Goal: Transaction & Acquisition: Purchase product/service

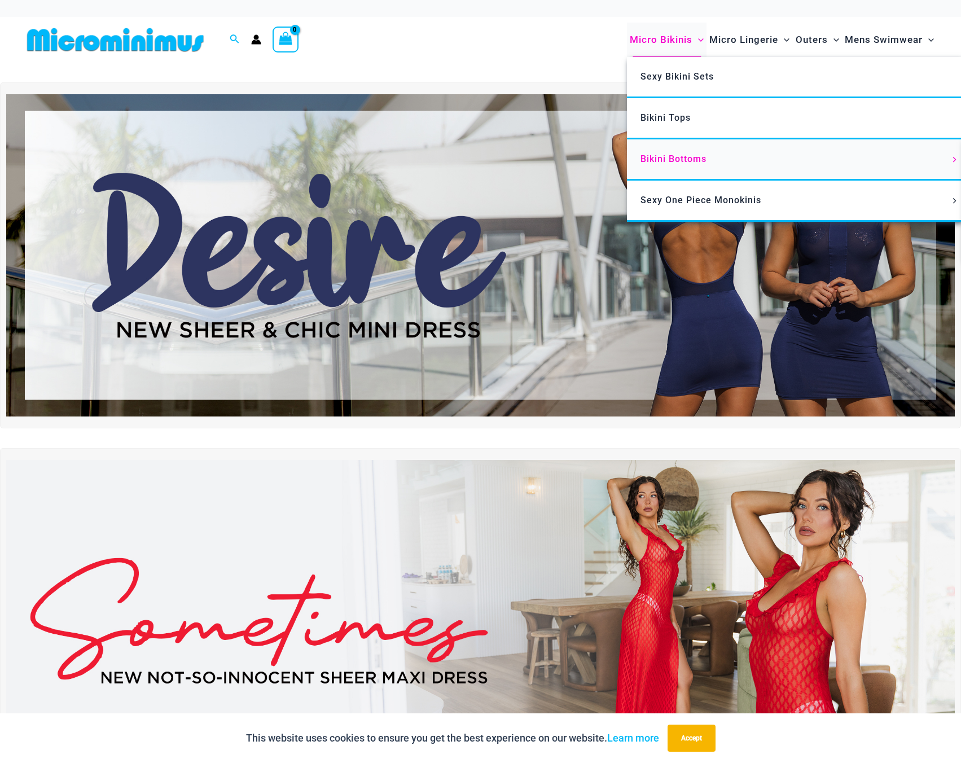
click at [686, 165] on link "Bikini Bottoms" at bounding box center [795, 159] width 336 height 41
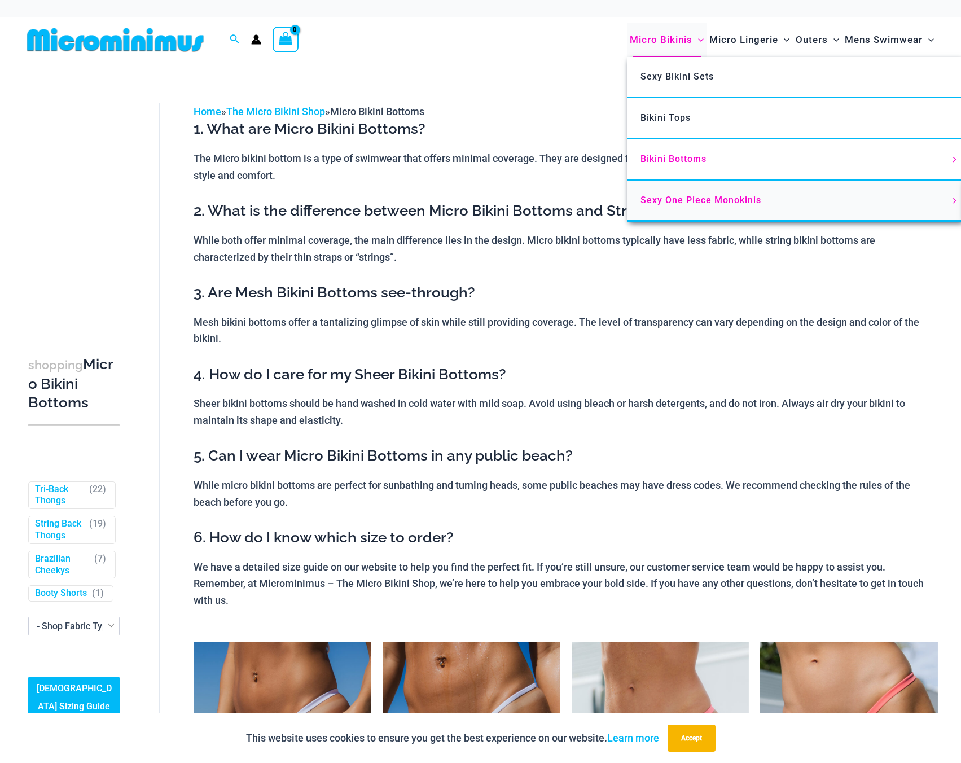
click at [694, 196] on span "Sexy One Piece Monokinis" at bounding box center [701, 200] width 121 height 11
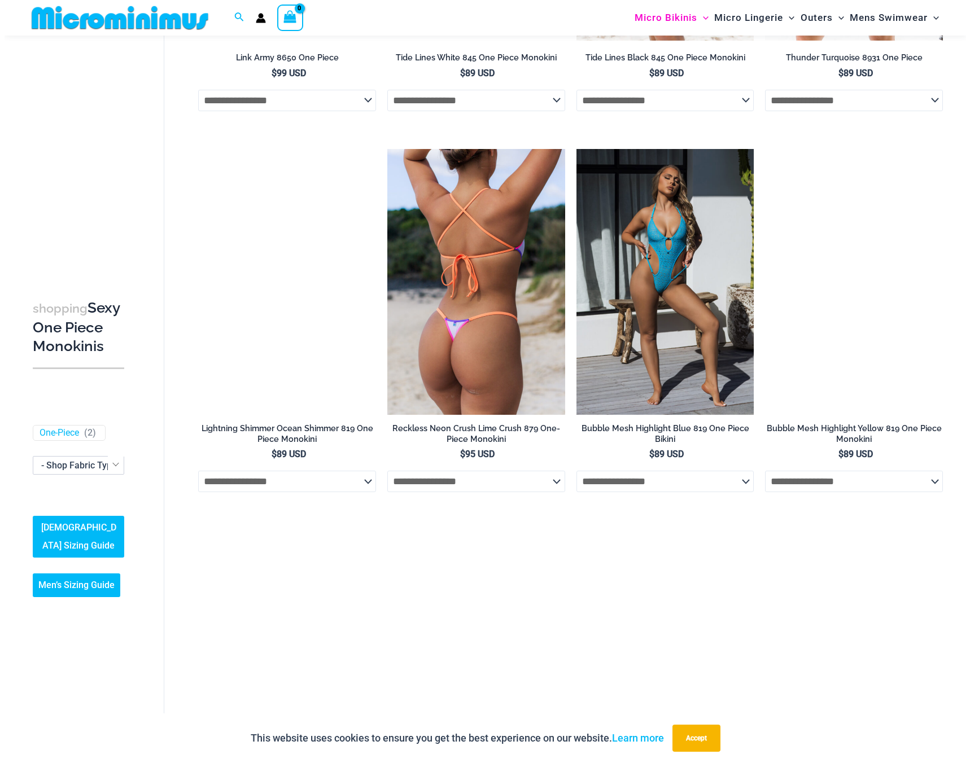
scroll to position [1503, 0]
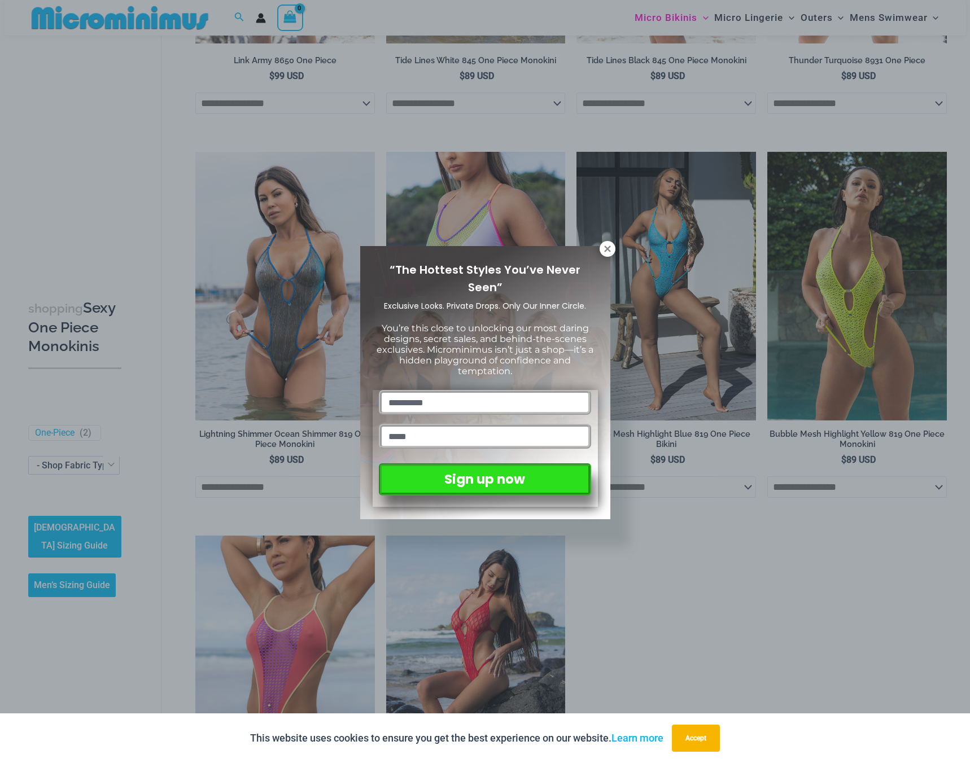
click at [613, 242] on div "“The Hottest Styles You’ve Never Seen” Exclusive Looks. Private Drops. Only Our…" at bounding box center [485, 381] width 970 height 763
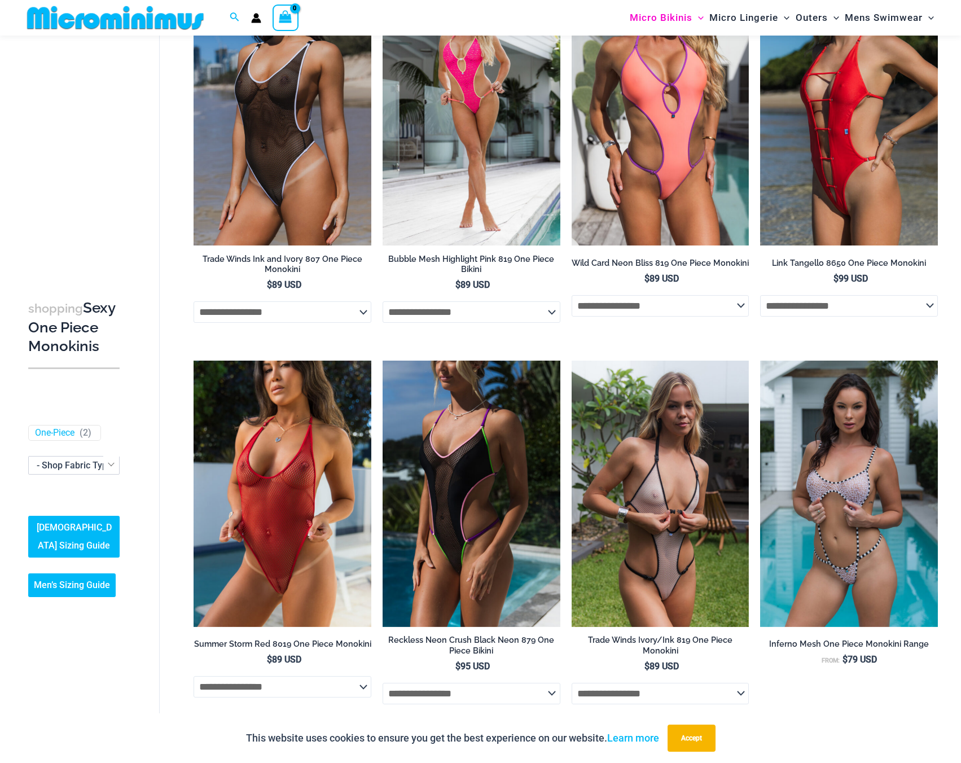
scroll to position [0, 0]
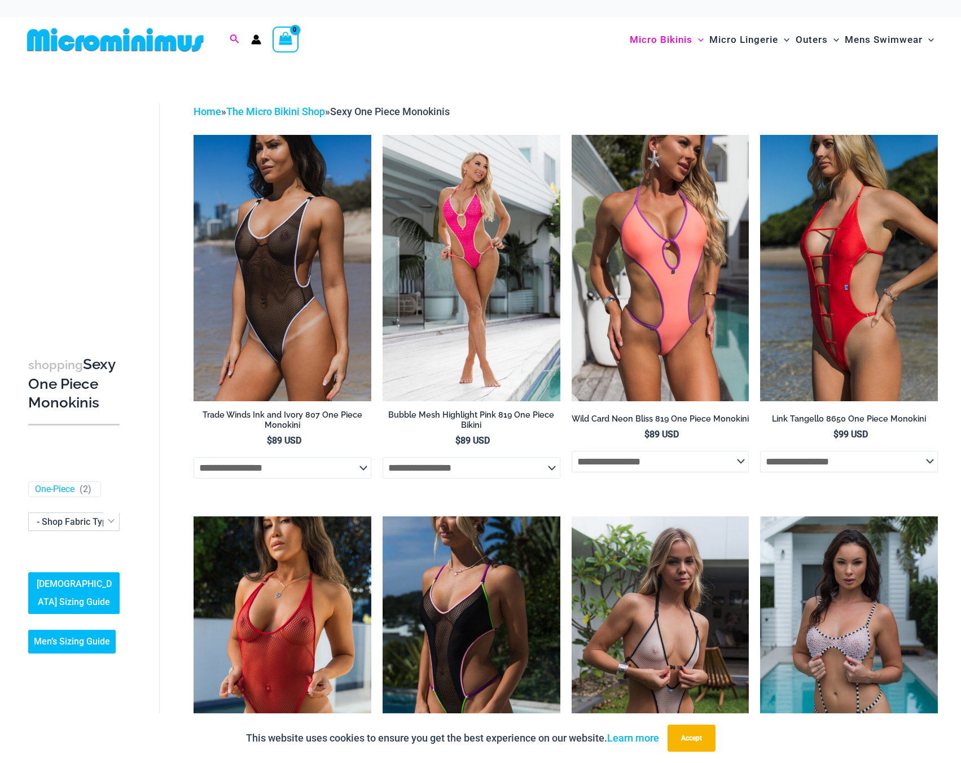
click at [233, 38] on icon "Search icon link" at bounding box center [234, 39] width 9 height 10
type input "*********"
click button "Search" at bounding box center [0, 0] width 0 height 0
click at [265, 43] on input "*********" at bounding box center [307, 39] width 133 height 33
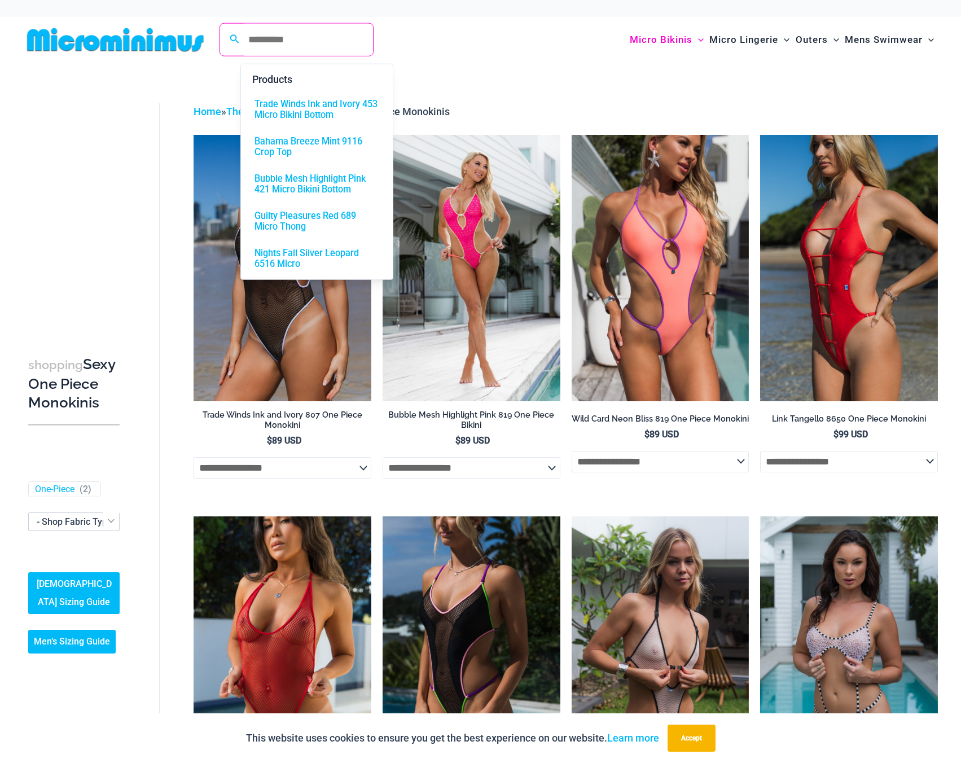
drag, startPoint x: 272, startPoint y: 41, endPoint x: 490, endPoint y: 47, distance: 218.6
click at [490, 47] on div "Micro Bikinis Menu Toggle Sexy Bikini Sets Bikini Tops Bikini Bottoms Menu Togg…" at bounding box center [703, 40] width 471 height 46
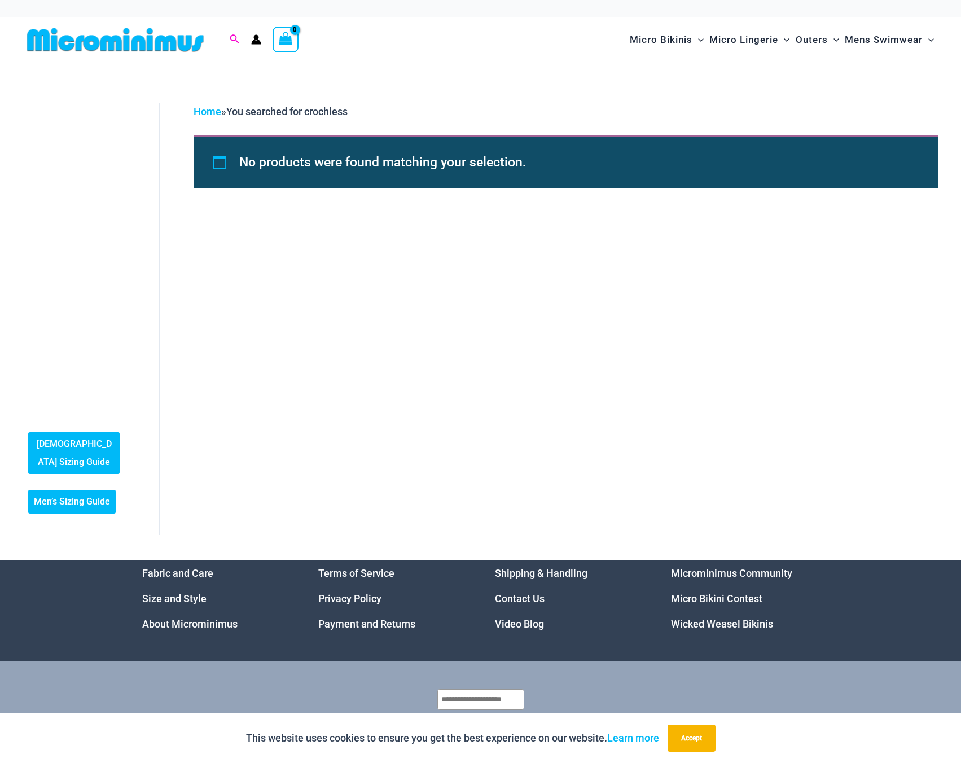
click at [233, 37] on icon "Search icon link" at bounding box center [234, 39] width 9 height 10
click at [279, 48] on input "*********" at bounding box center [307, 39] width 133 height 33
type input "**********"
click button "Search" at bounding box center [0, 0] width 0 height 0
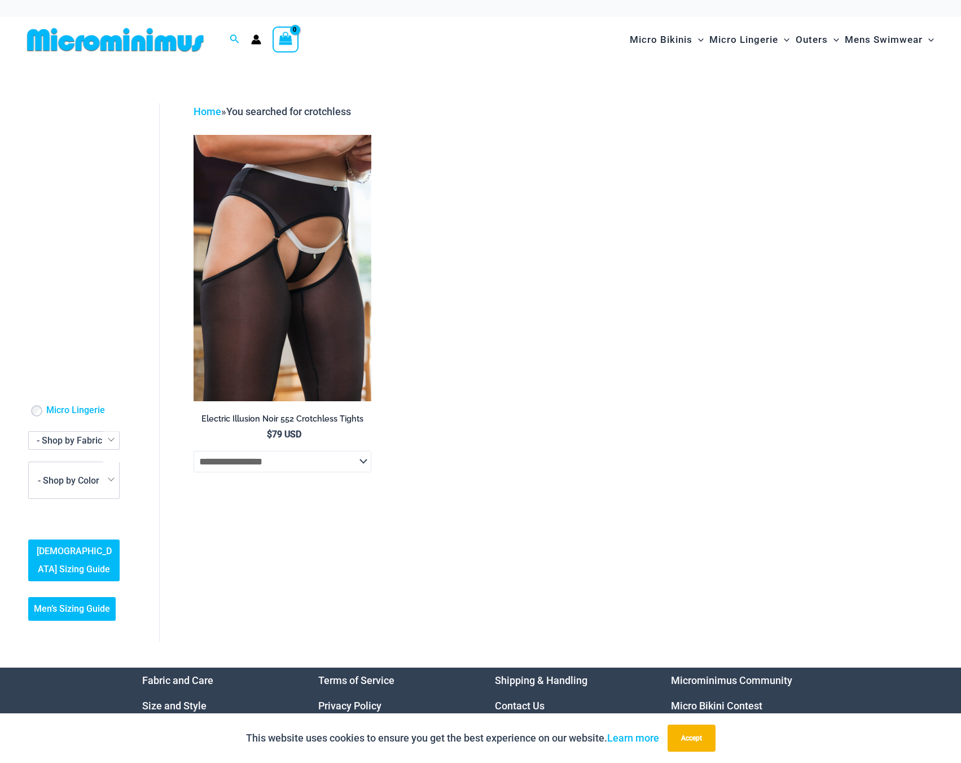
click at [180, 45] on img at bounding box center [116, 39] width 186 height 25
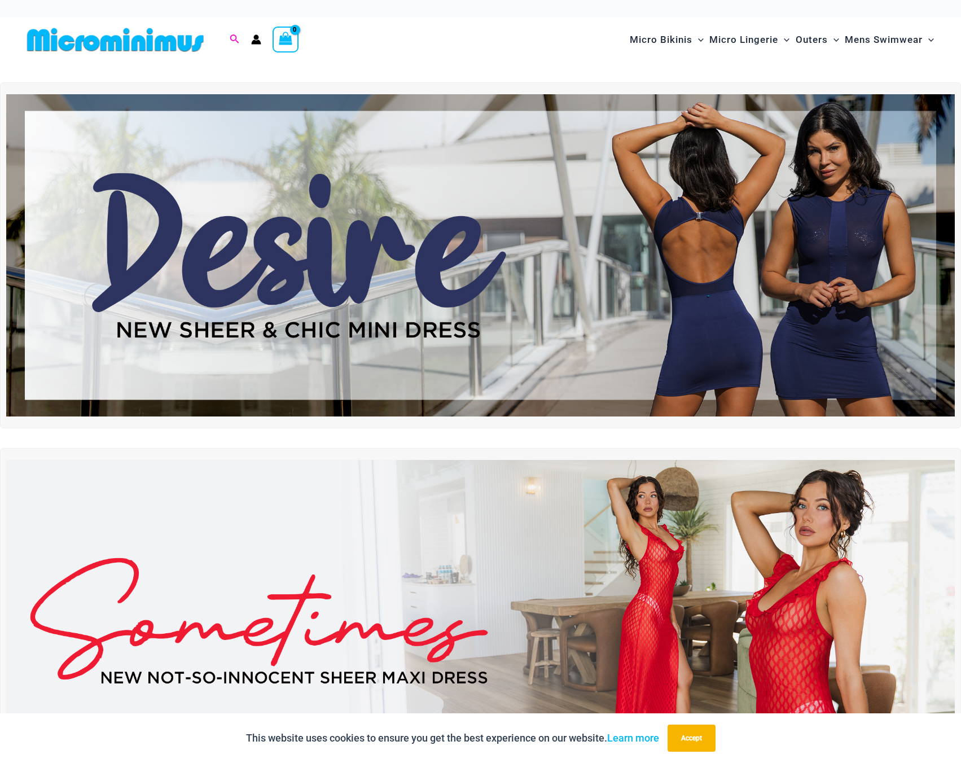
click at [233, 40] on icon "Search icon link" at bounding box center [234, 38] width 9 height 9
type input "******"
click button "Search" at bounding box center [0, 0] width 0 height 0
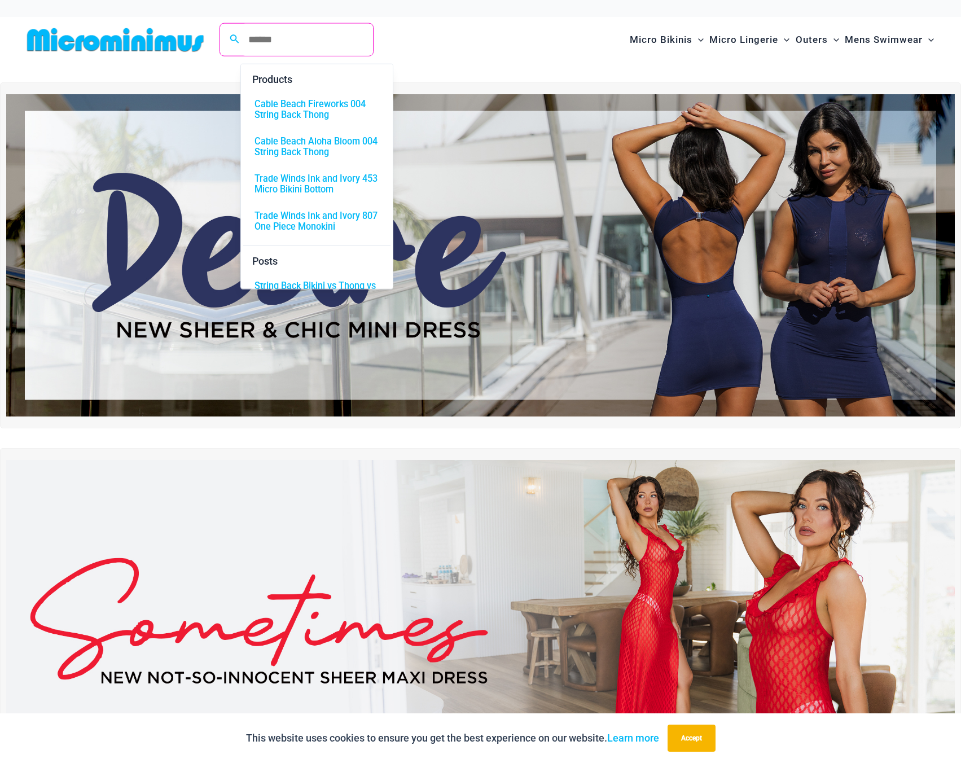
click at [474, 48] on div "Micro Bikinis Menu Toggle Sexy Bikini Sets Bikini Tops Bikini Bottoms Menu Togg…" at bounding box center [703, 40] width 471 height 46
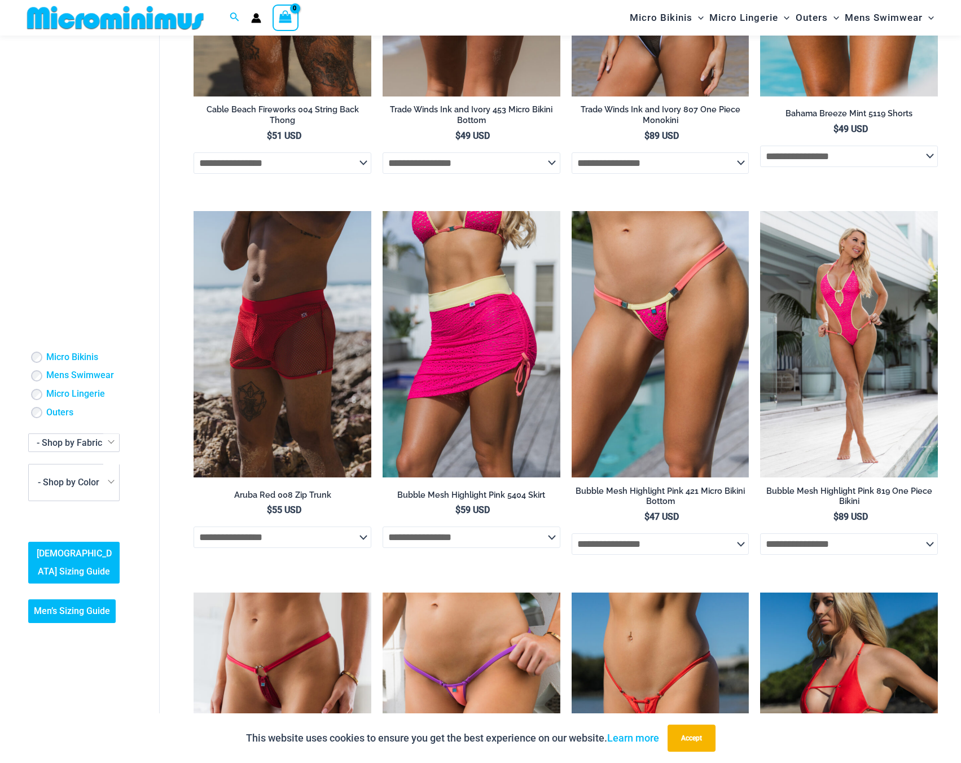
scroll to position [593, 0]
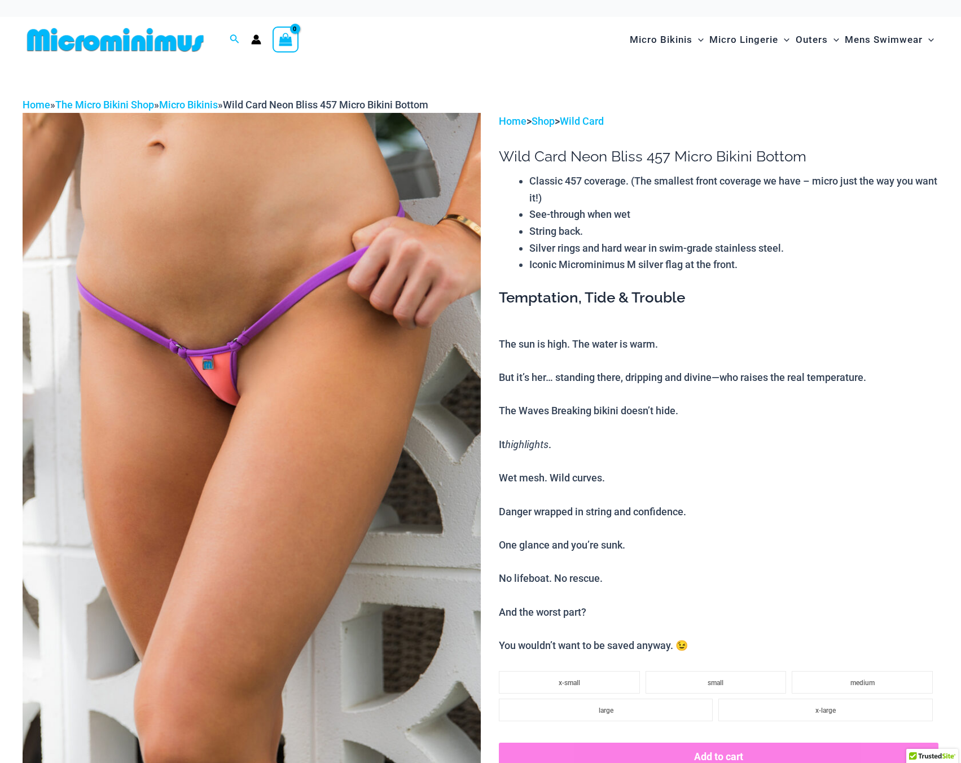
click at [229, 371] on img at bounding box center [252, 456] width 458 height 687
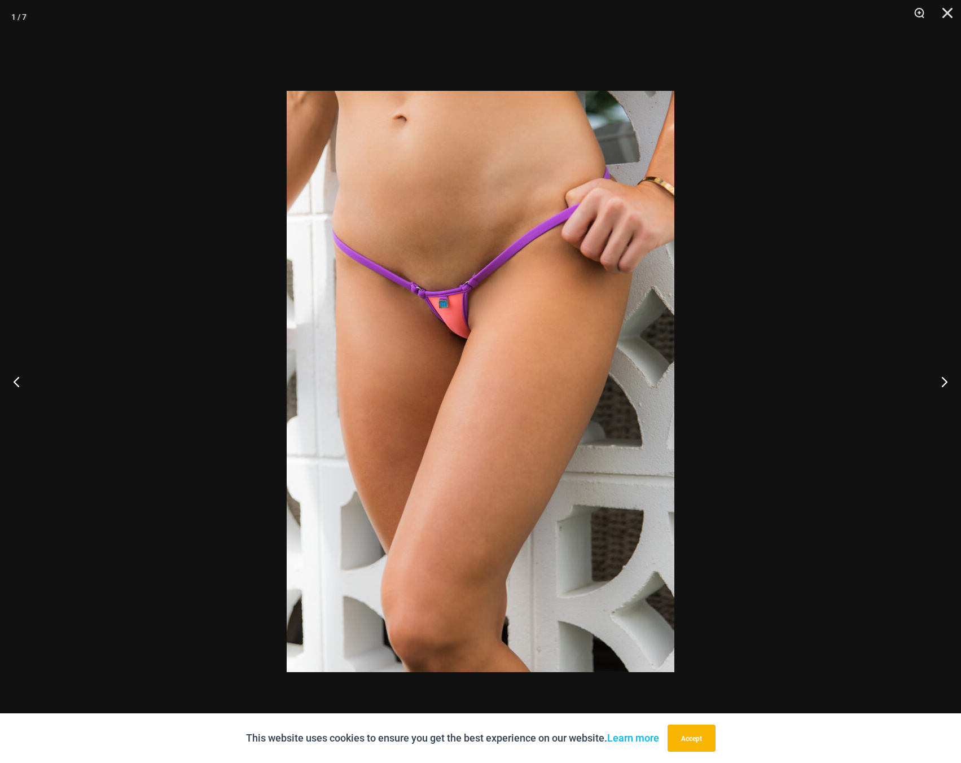
click at [527, 307] on img at bounding box center [481, 382] width 388 height 582
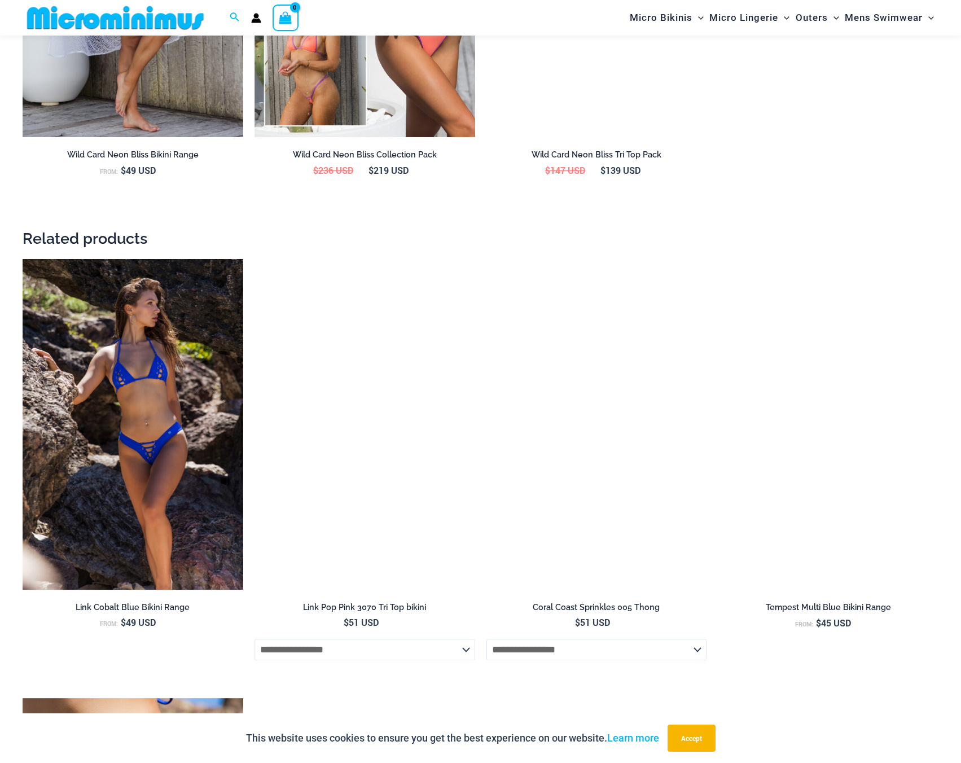
scroll to position [1645, 0]
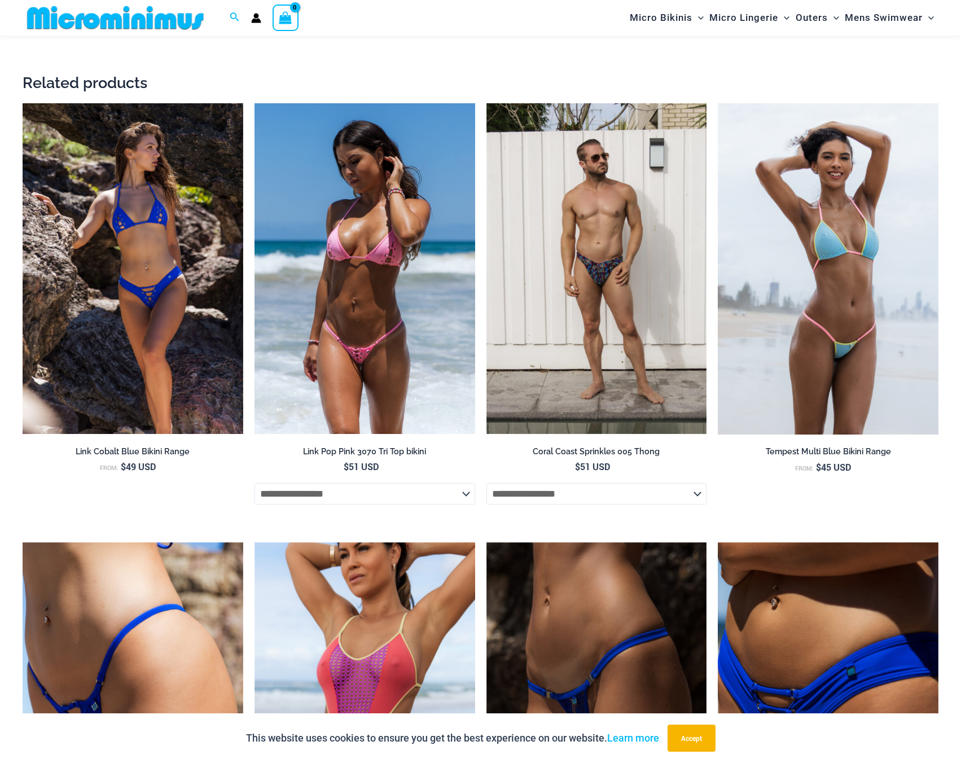
click at [432, 338] on img at bounding box center [365, 268] width 221 height 331
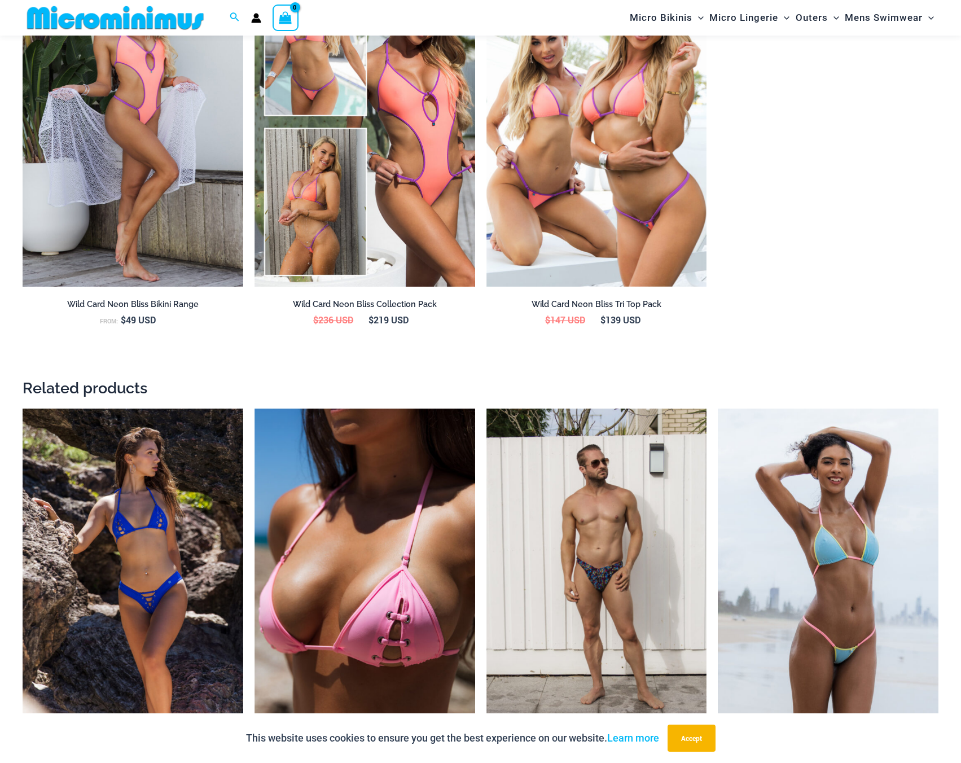
scroll to position [0, 0]
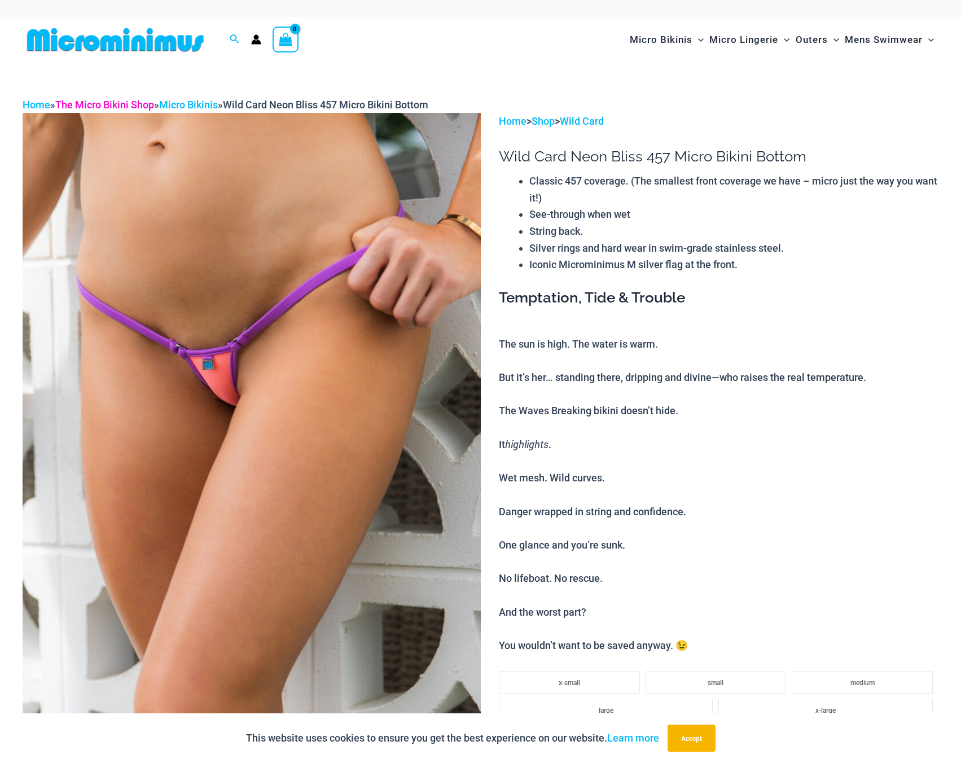
click at [140, 104] on link "The Micro Bikini Shop" at bounding box center [104, 105] width 99 height 12
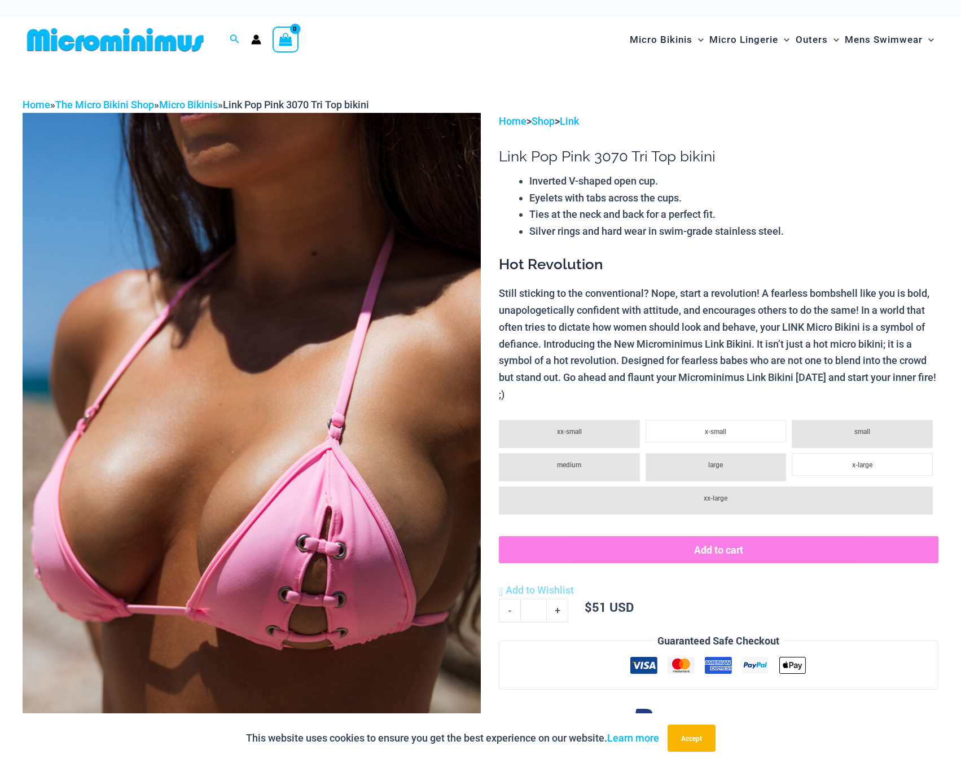
click at [334, 549] on img at bounding box center [252, 456] width 458 height 687
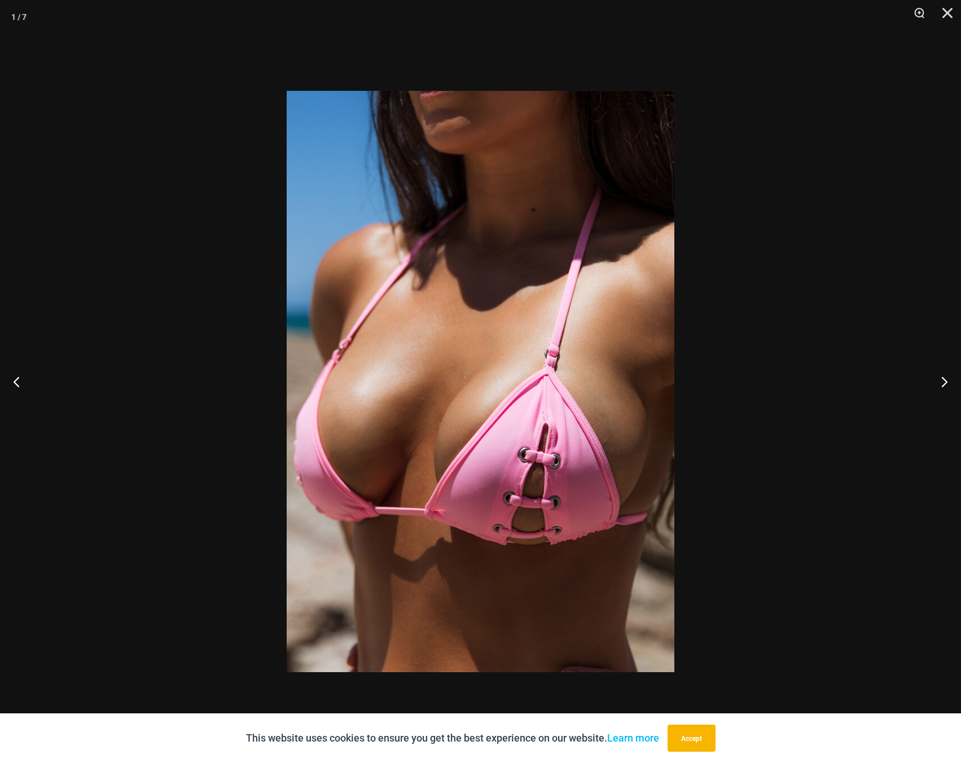
click at [557, 453] on img at bounding box center [481, 382] width 388 height 582
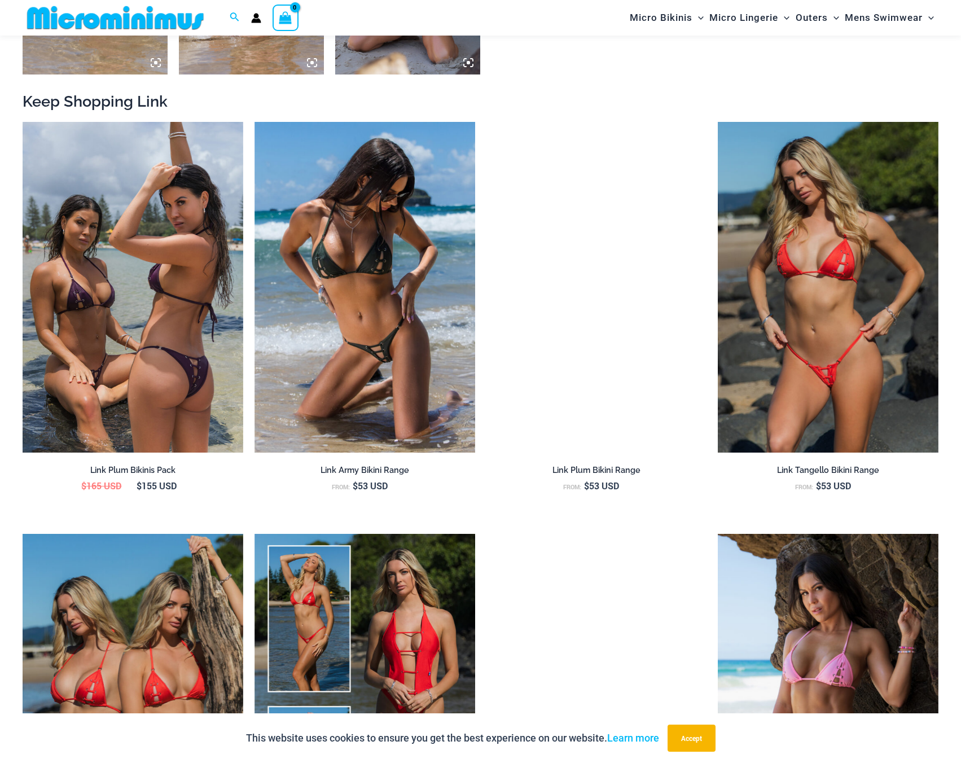
scroll to position [1195, 0]
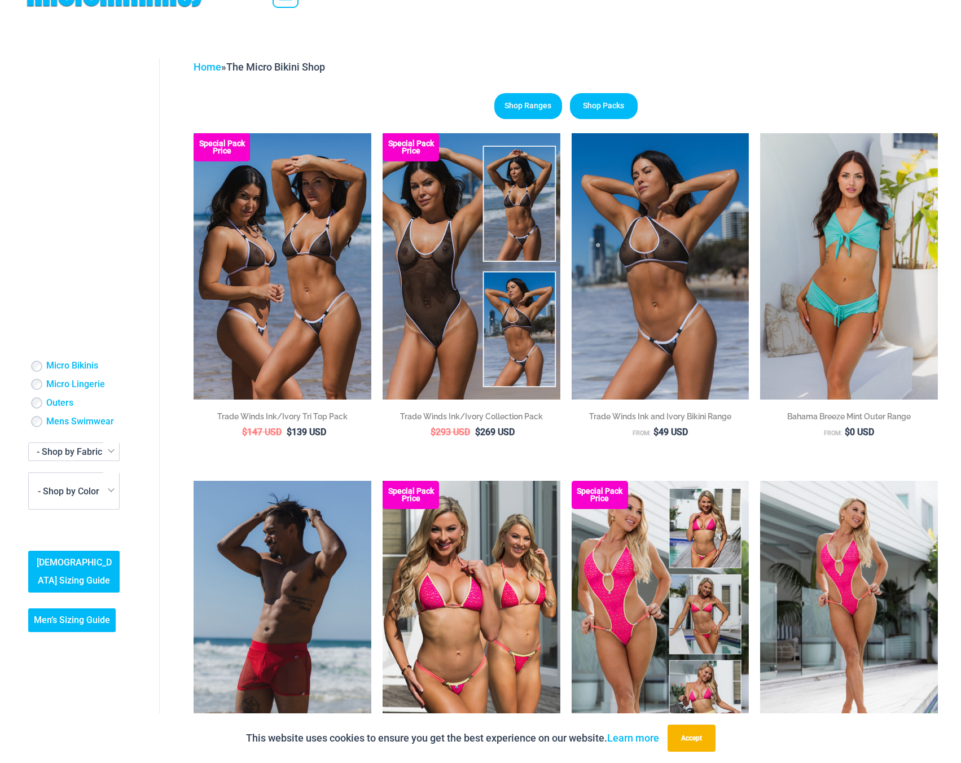
scroll to position [293, 0]
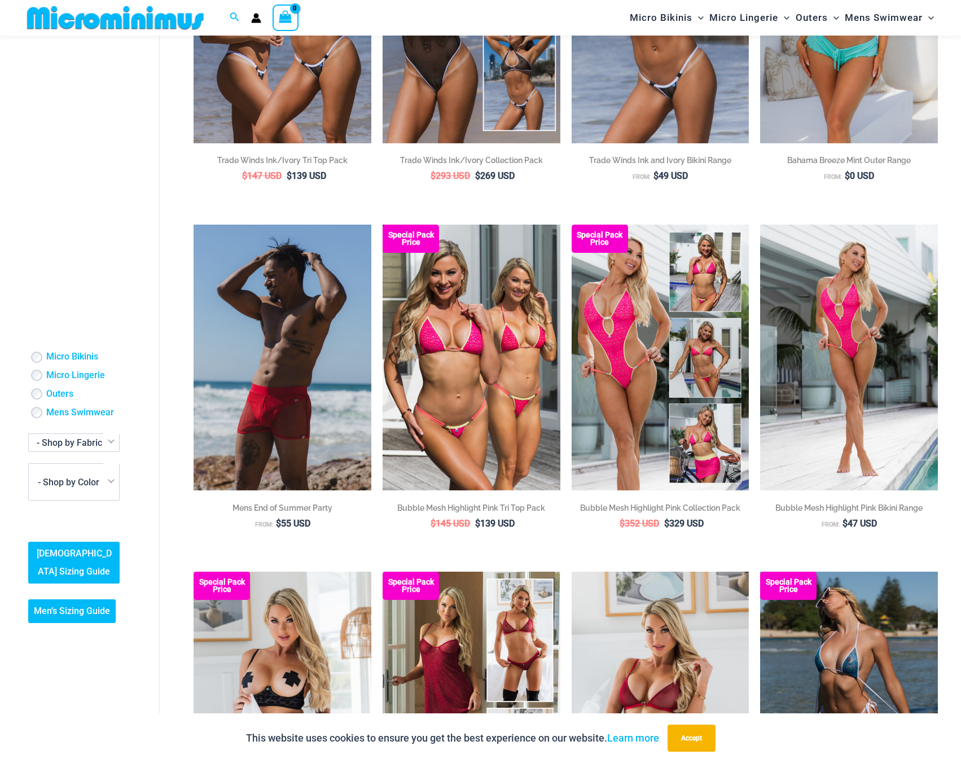
click at [81, 442] on span "- Shop by Fabric" at bounding box center [69, 442] width 65 height 11
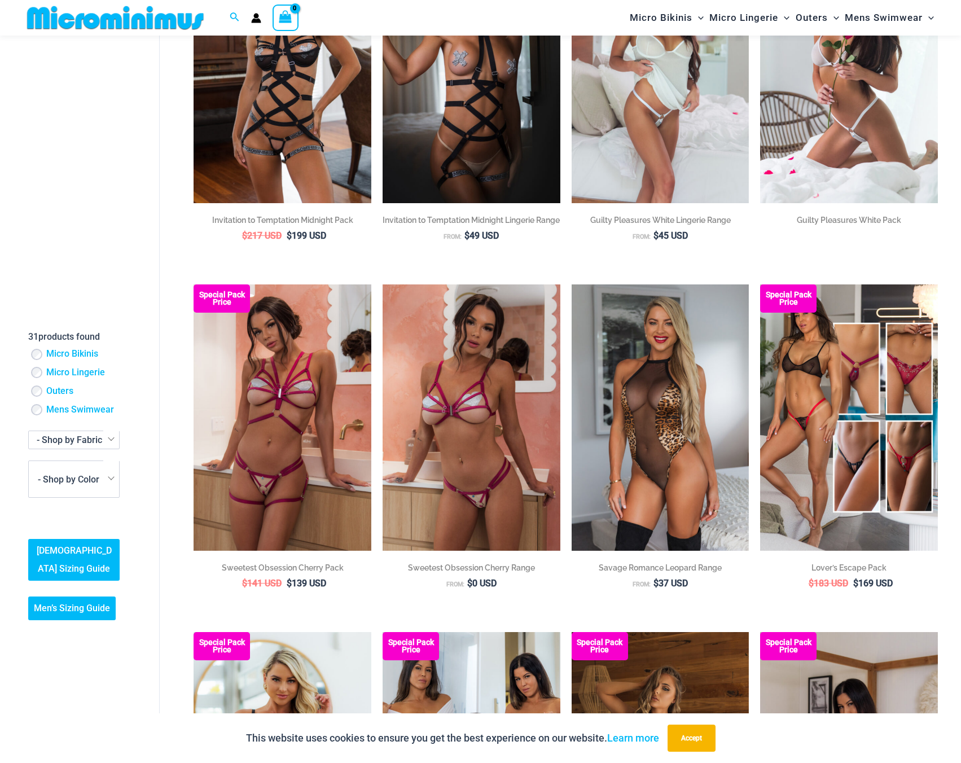
scroll to position [1646, 0]
click at [42, 374] on div "Micro Lingerie" at bounding box center [74, 373] width 89 height 12
click at [109, 463] on div "31 products found Micro Bikinis Micro Lingerie Outers Mens Swimwear" at bounding box center [73, 413] width 91 height 168
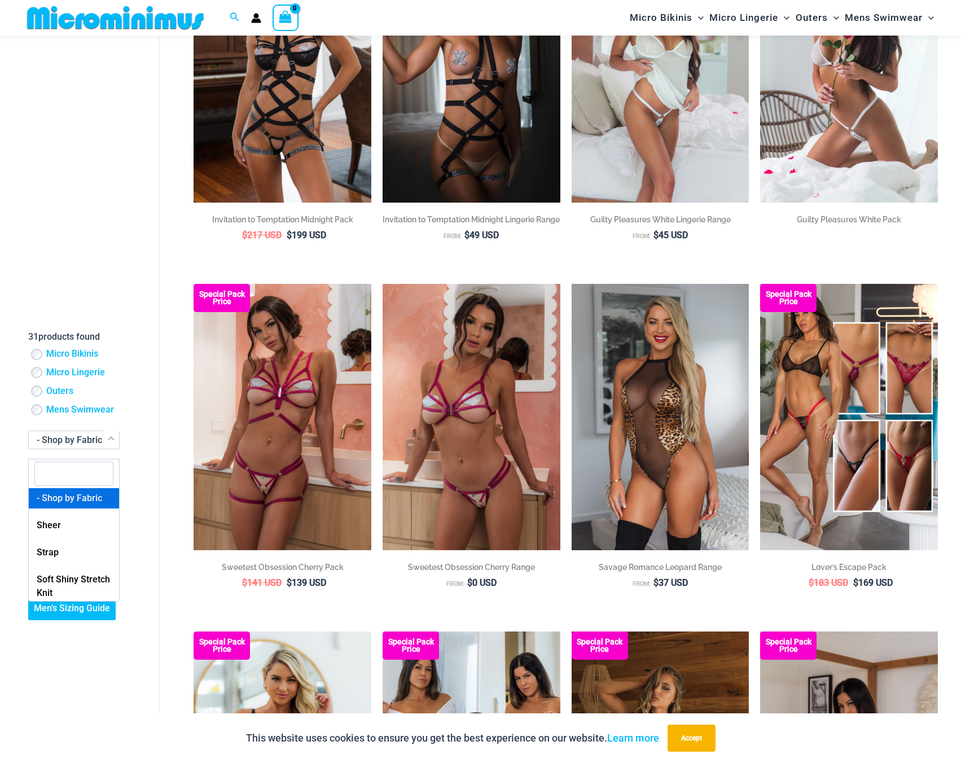
click at [108, 456] on div "31 products found Micro Bikinis Micro Lingerie Outers Mens Swimwear" at bounding box center [73, 413] width 91 height 168
click at [142, 504] on div "Filtered (31) Filters Reset all × Micro Lingerie × 31 products found Micro Biki…" at bounding box center [91, 344] width 137 height 595
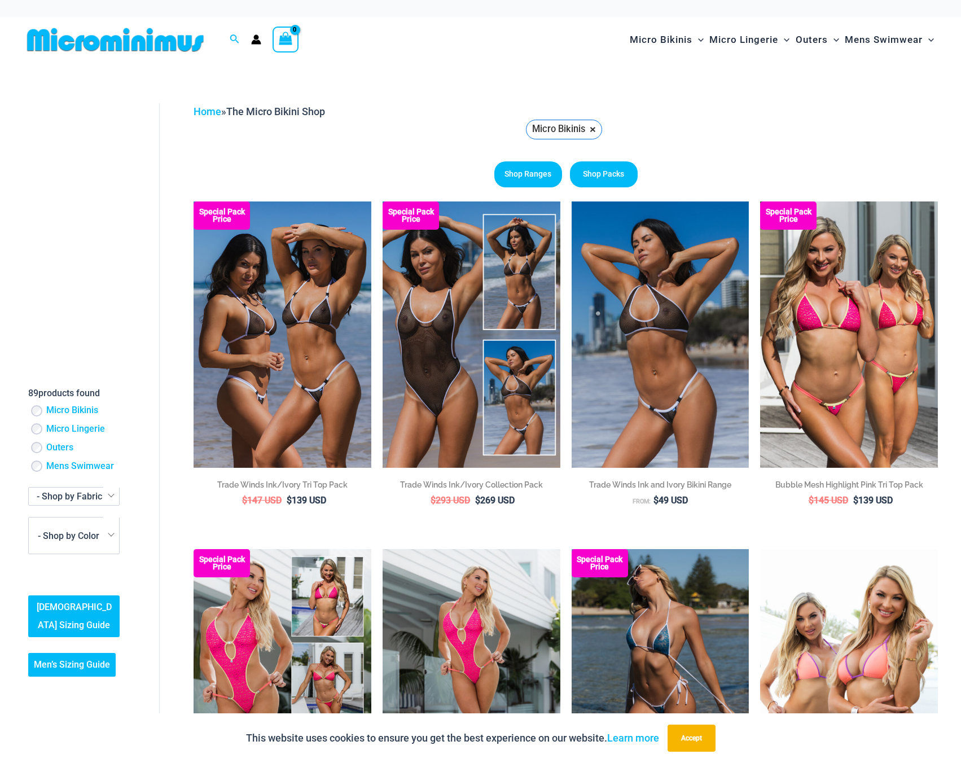
click at [98, 495] on span "- Shop by Fabric" at bounding box center [69, 496] width 65 height 11
select select "****"
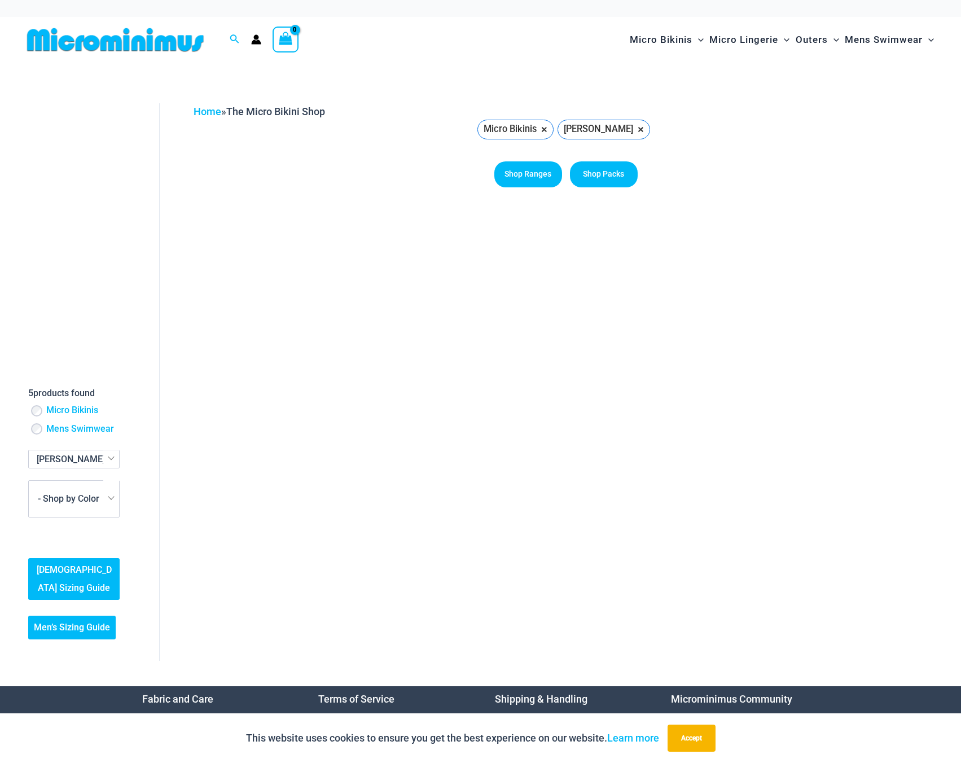
drag, startPoint x: 350, startPoint y: 509, endPoint x: 145, endPoint y: 525, distance: 205.6
click at [145, 525] on div "Filtered (5) Filters Reset all × Micro Bikinis × [PERSON_NAME] × 5 products fou…" at bounding box center [91, 382] width 137 height 558
click at [149, 537] on div "Filtered (5) Filters Reset all × Micro Bikinis × [PERSON_NAME] × 5 products fou…" at bounding box center [91, 382] width 137 height 558
click at [638, 126] on span "×" at bounding box center [641, 129] width 6 height 9
click at [90, 461] on span "[PERSON_NAME]" at bounding box center [74, 460] width 90 height 18
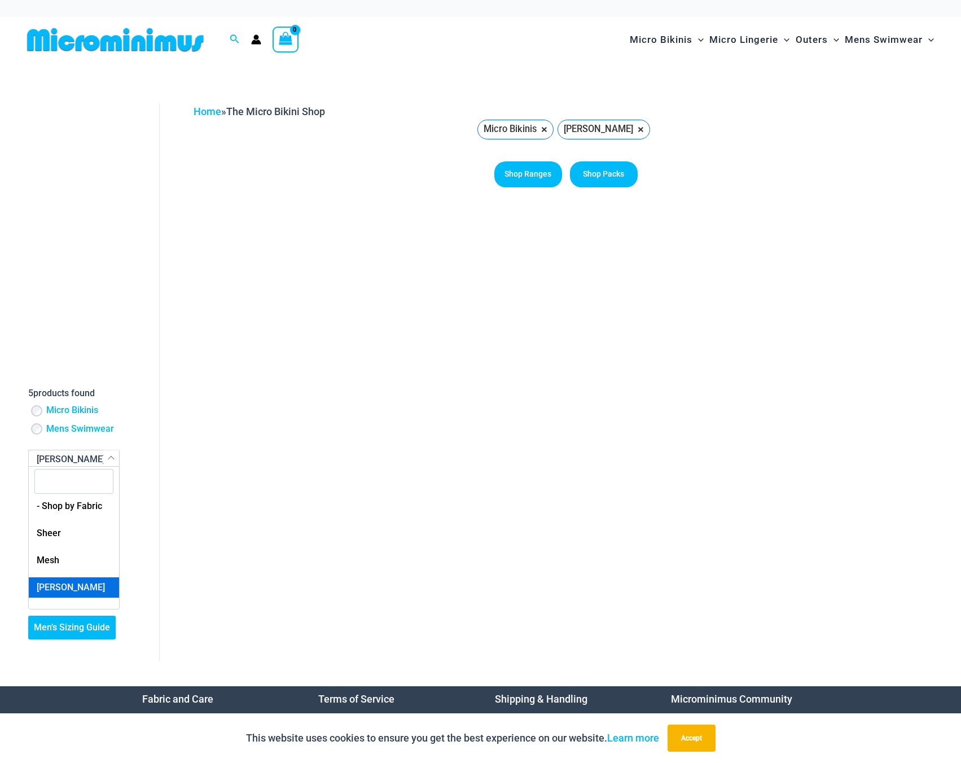
scroll to position [16, 0]
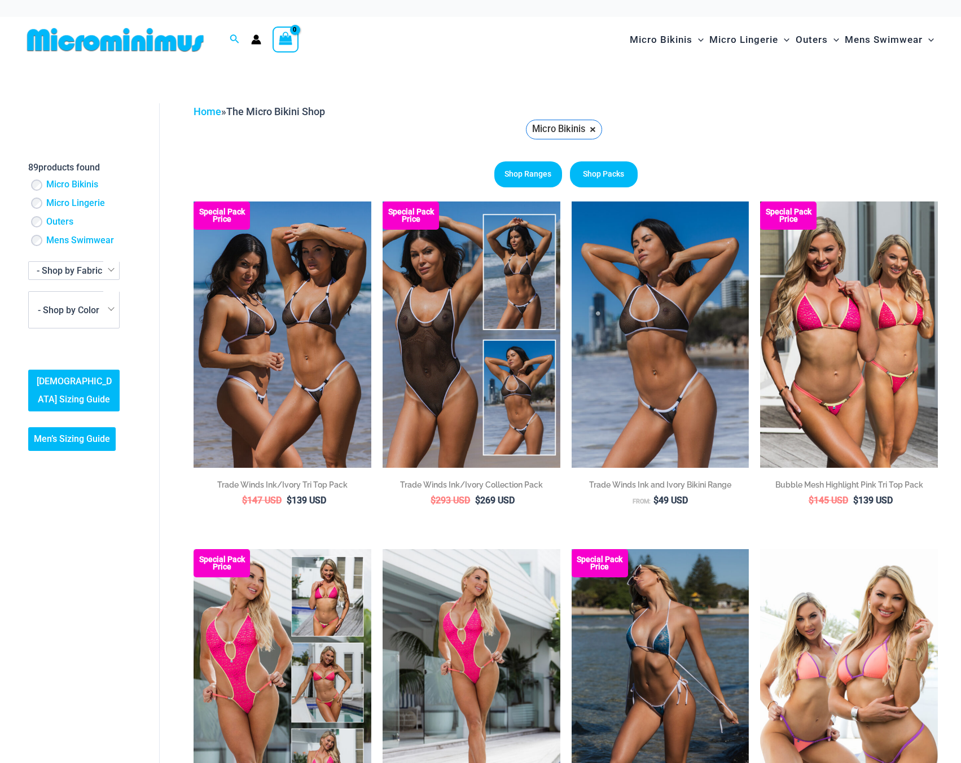
click at [305, 500] on bdi "$ 139 USD" at bounding box center [307, 500] width 40 height 11
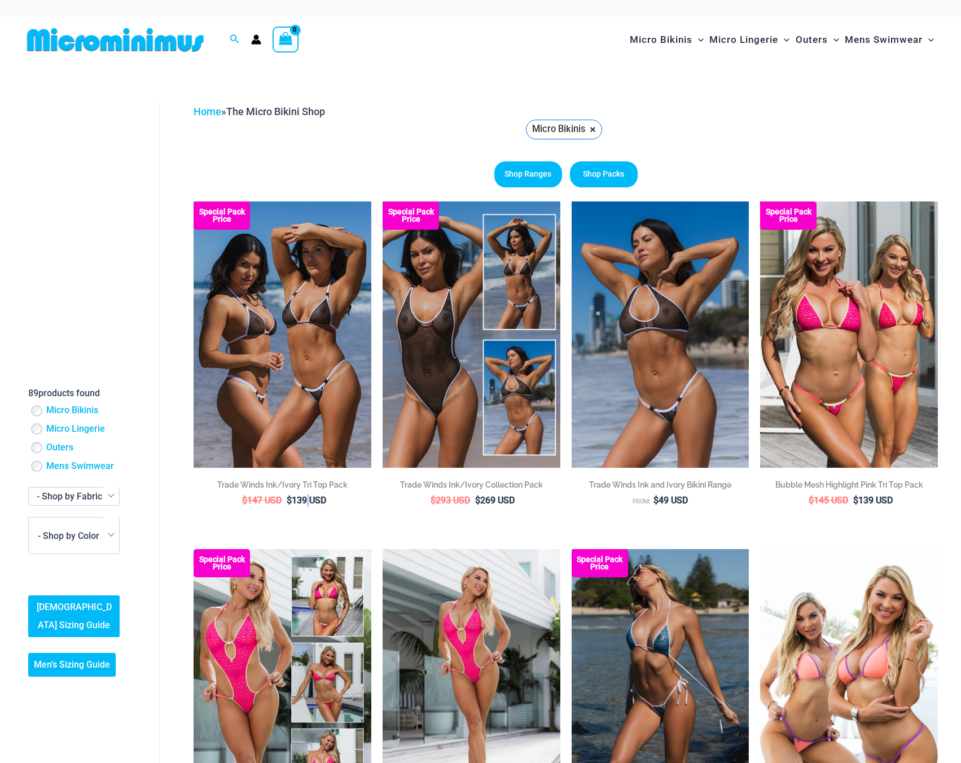
click at [305, 500] on bdi "$ 139 USD" at bounding box center [307, 500] width 40 height 11
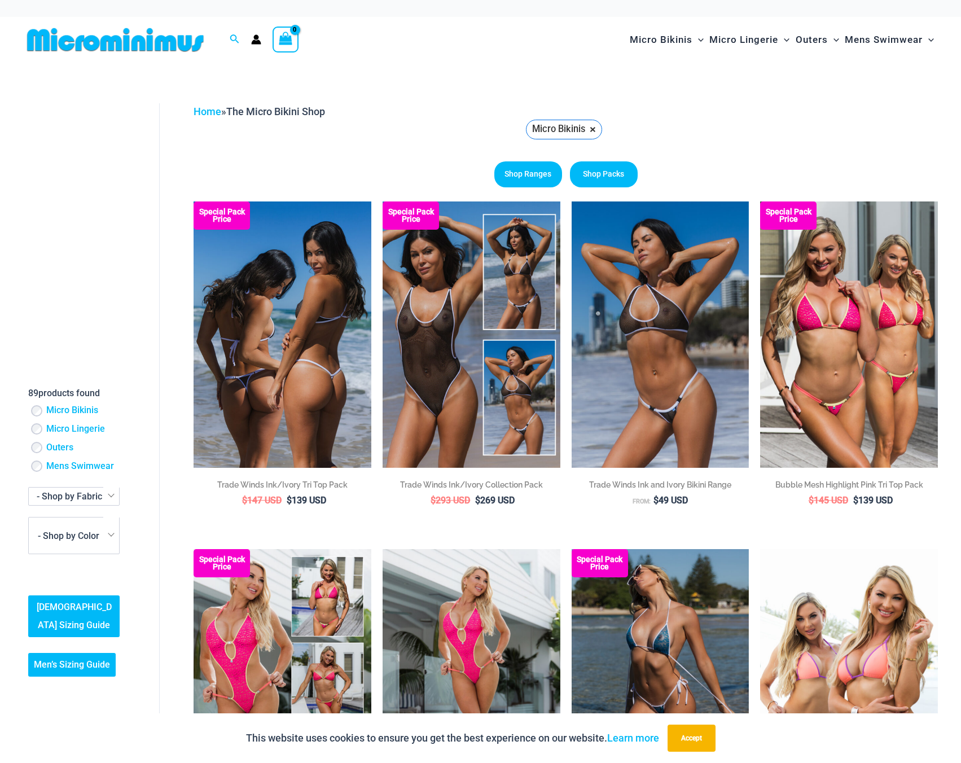
click at [355, 502] on span "$ 147 USD Original price was: $147 USD. $ 139 USD Current price is: $139 USD." at bounding box center [283, 501] width 178 height 12
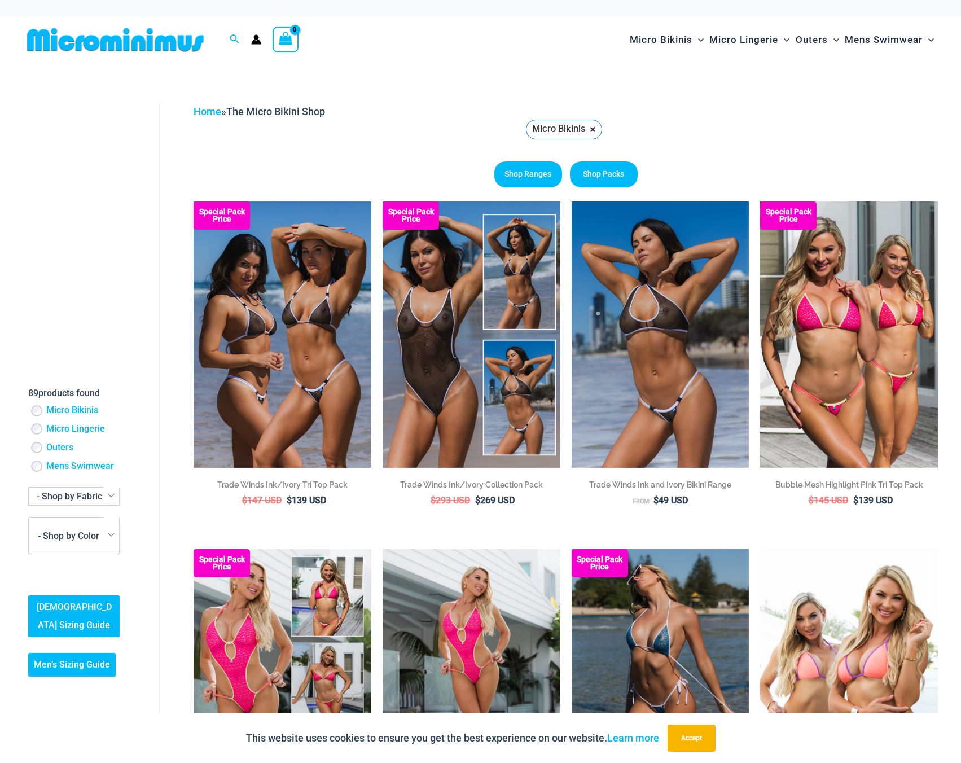
click at [685, 133] on ul "Reset all × Micro Bikinis ×" at bounding box center [566, 132] width 745 height 24
click at [590, 178] on link "Shop Packs" at bounding box center [604, 174] width 68 height 26
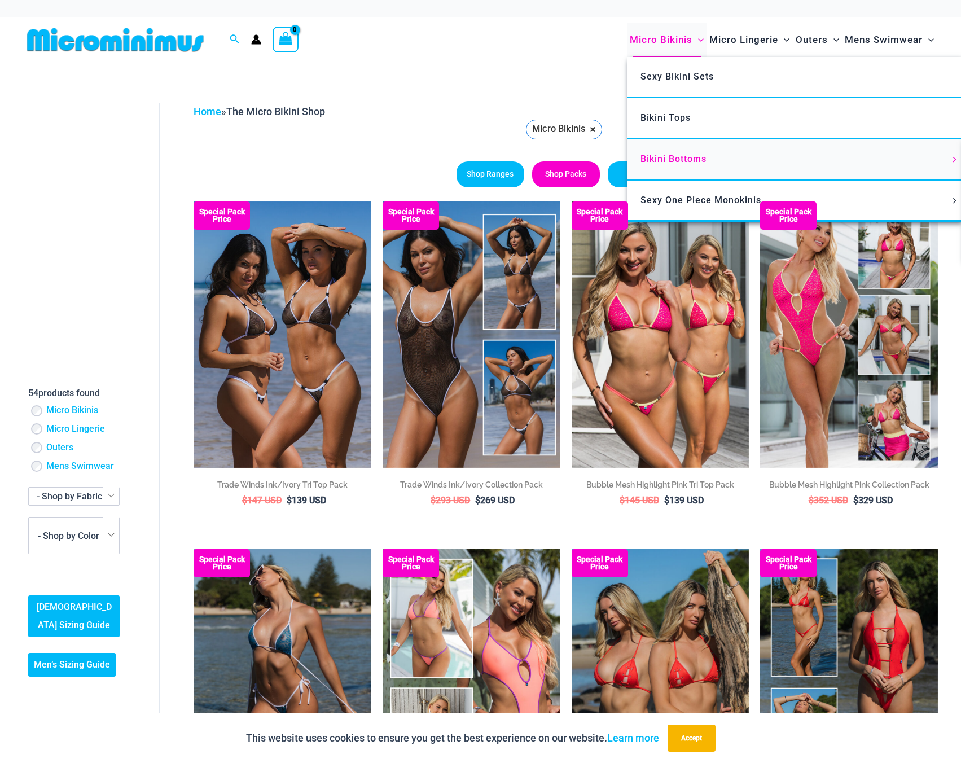
click at [699, 160] on span "Bikini Bottoms" at bounding box center [674, 159] width 66 height 11
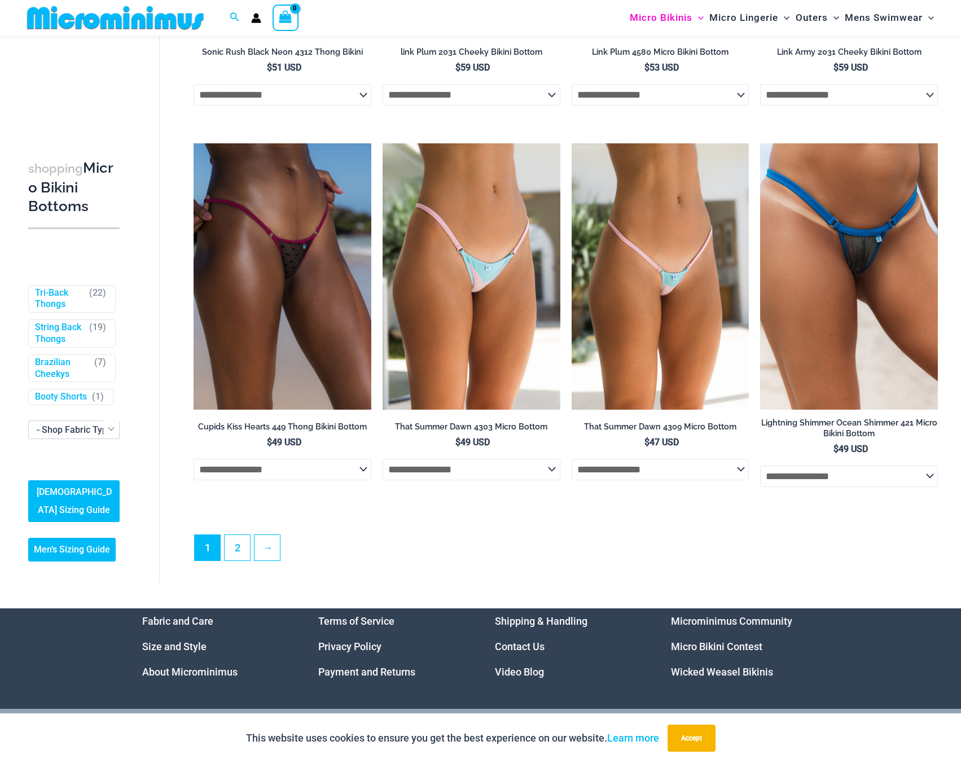
scroll to position [3265, 0]
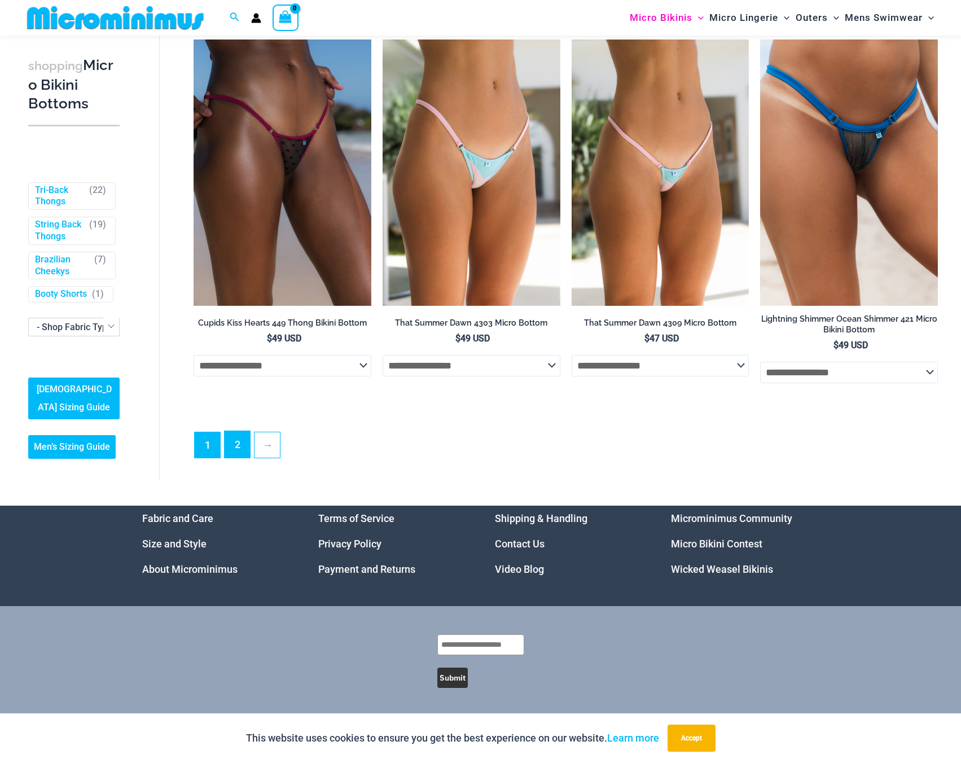
click at [242, 448] on link "2" at bounding box center [237, 444] width 25 height 27
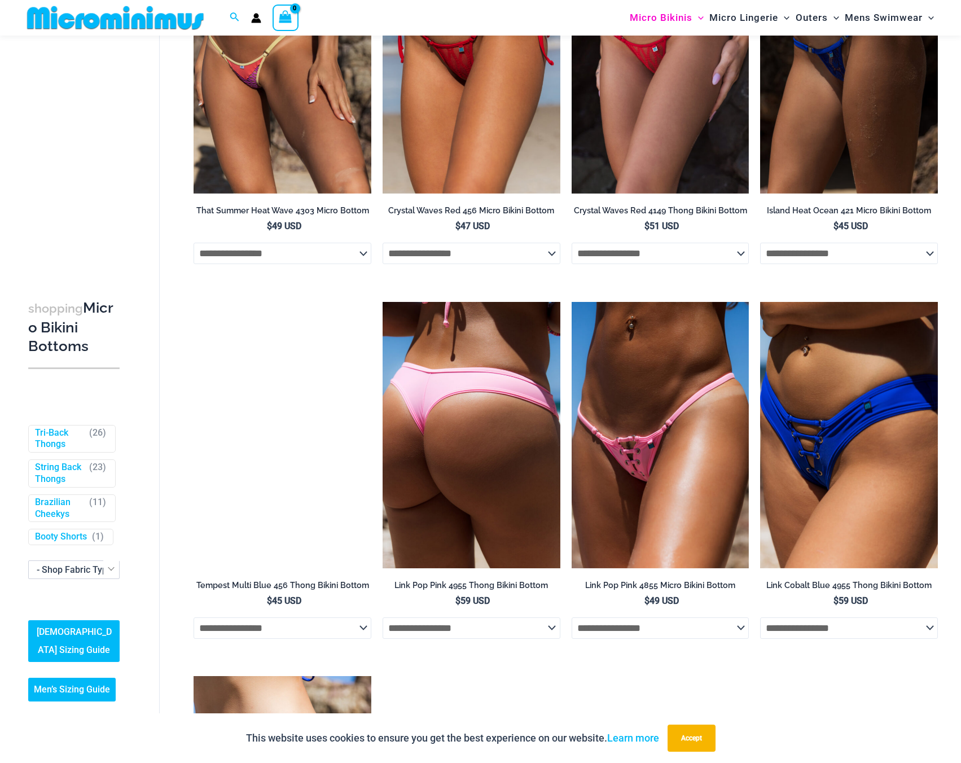
scroll to position [2097, 0]
